Goal: Browse casually

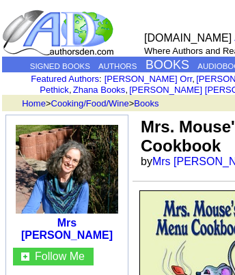
scroll to position [33, 229]
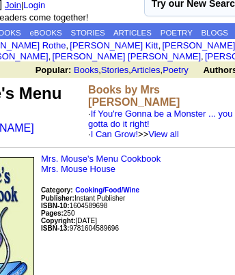
click at [8, 5] on link "Join" at bounding box center [13, 5] width 16 height 10
